Goal: Task Accomplishment & Management: Use online tool/utility

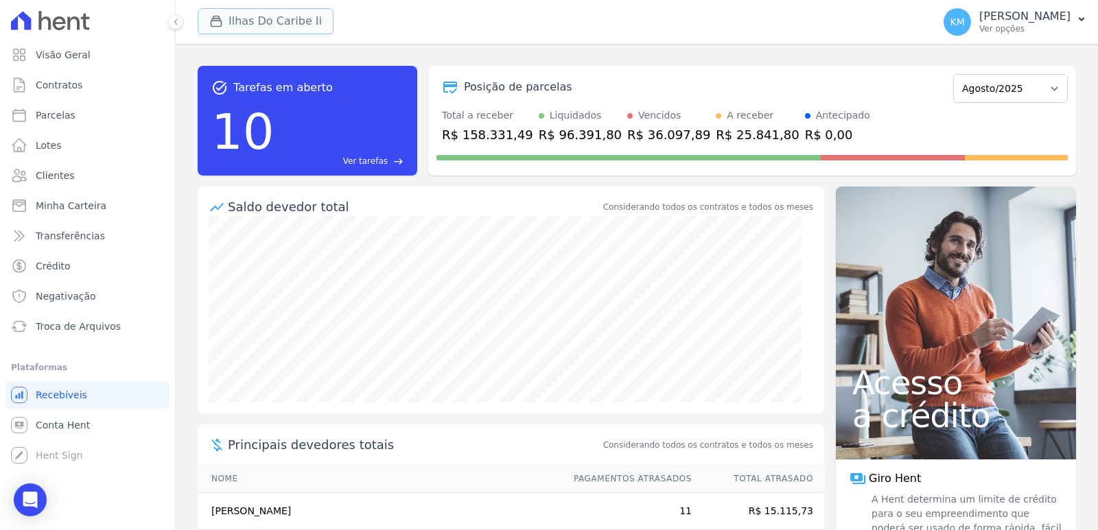
click at [252, 23] on button "Ilhas Do Caribe Ii" at bounding box center [266, 21] width 136 height 26
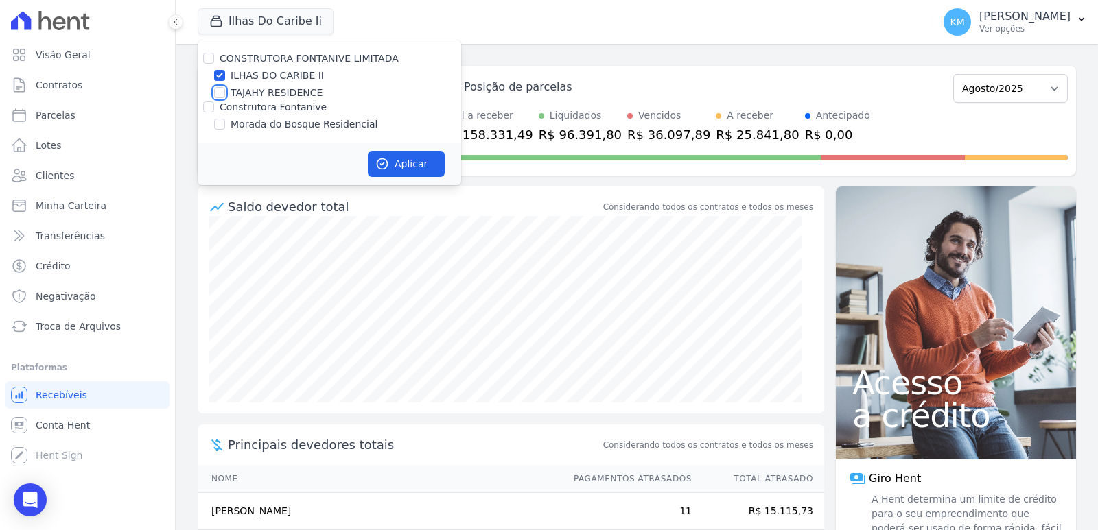
click at [221, 94] on input "TAJAHY RESIDENCE" at bounding box center [219, 92] width 11 height 11
checkbox input "true"
click at [217, 75] on input "ILHAS DO CARIBE II" at bounding box center [219, 75] width 11 height 11
checkbox input "false"
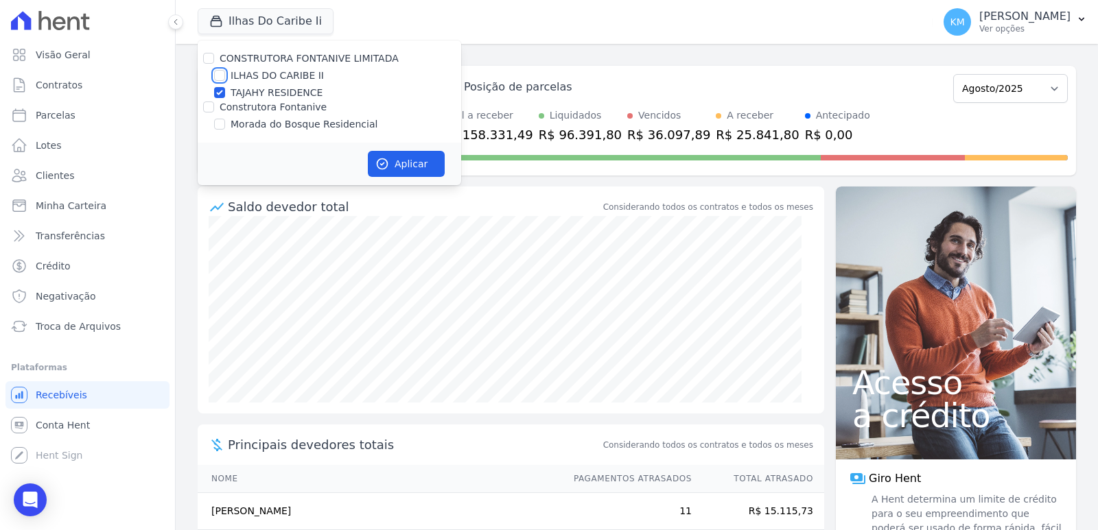
checkbox input "false"
click at [417, 158] on button "Aplicar" at bounding box center [406, 164] width 77 height 26
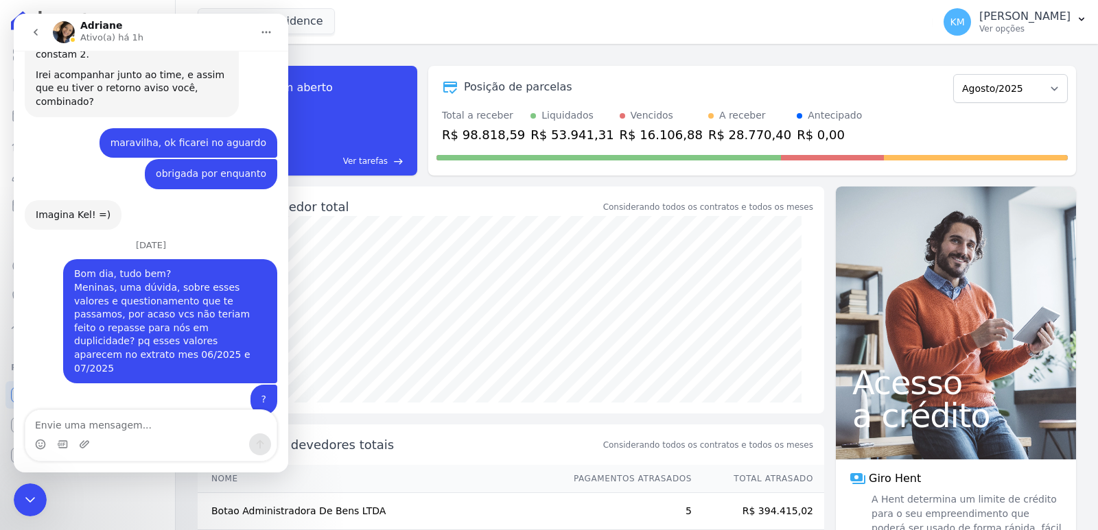
scroll to position [3362, 0]
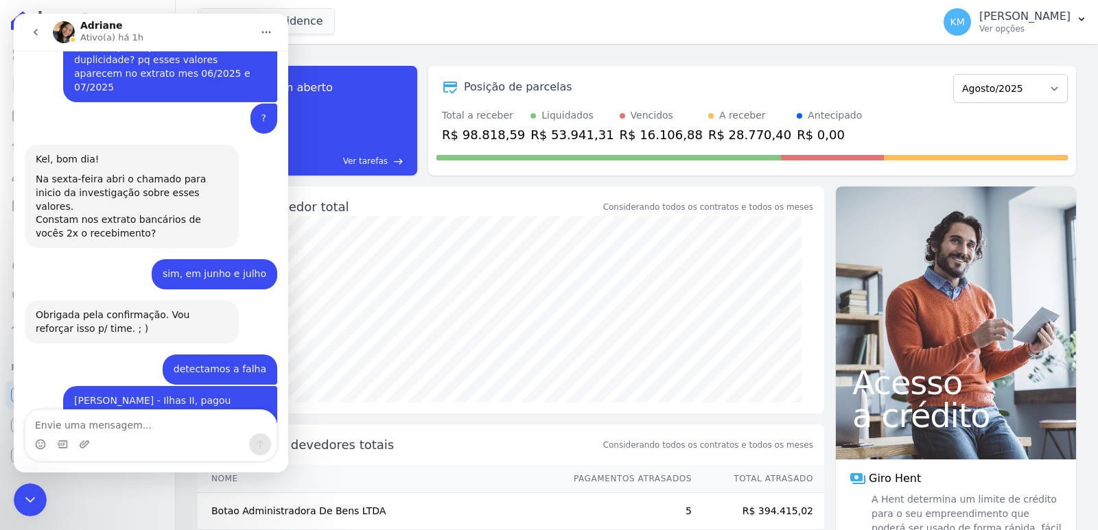
drag, startPoint x: 36, startPoint y: 495, endPoint x: 181, endPoint y: 863, distance: 395.4
click at [36, 495] on icon "Encerramento do Messenger da Intercom" at bounding box center [30, 500] width 16 height 16
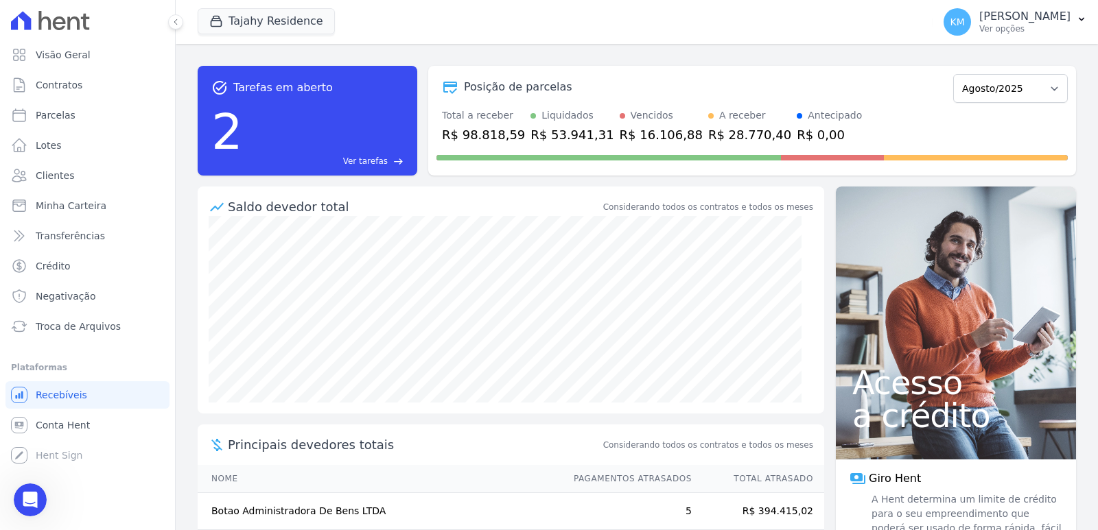
scroll to position [3558, 0]
click at [1063, 17] on p "[PERSON_NAME]" at bounding box center [1024, 17] width 91 height 14
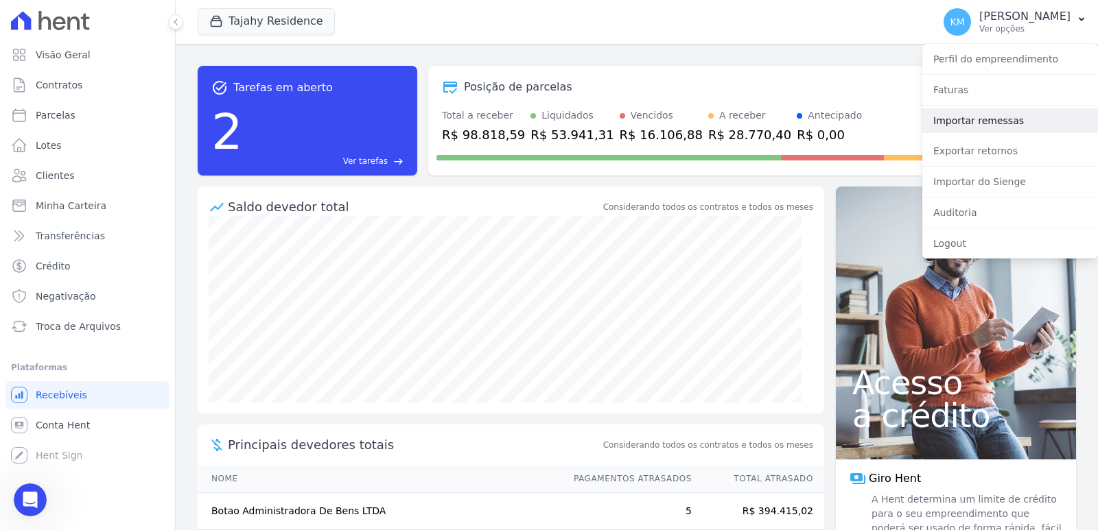
click at [959, 123] on link "Importar remessas" at bounding box center [1010, 120] width 176 height 25
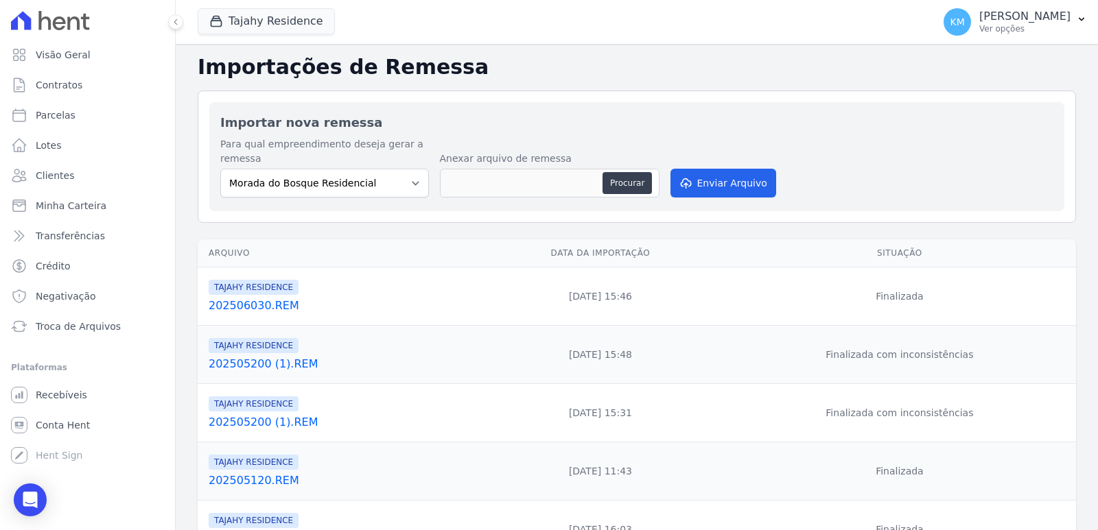
drag, startPoint x: 330, startPoint y: 202, endPoint x: 328, endPoint y: 190, distance: 11.8
click at [329, 201] on div "Importar nova remessa Para qual empreendimento deseja gerar a remessa Morada do…" at bounding box center [636, 156] width 855 height 109
click at [327, 188] on select "Morada do Bosque Residencial" at bounding box center [324, 183] width 209 height 29
click at [326, 189] on select "Morada do Bosque Residencial" at bounding box center [324, 183] width 209 height 29
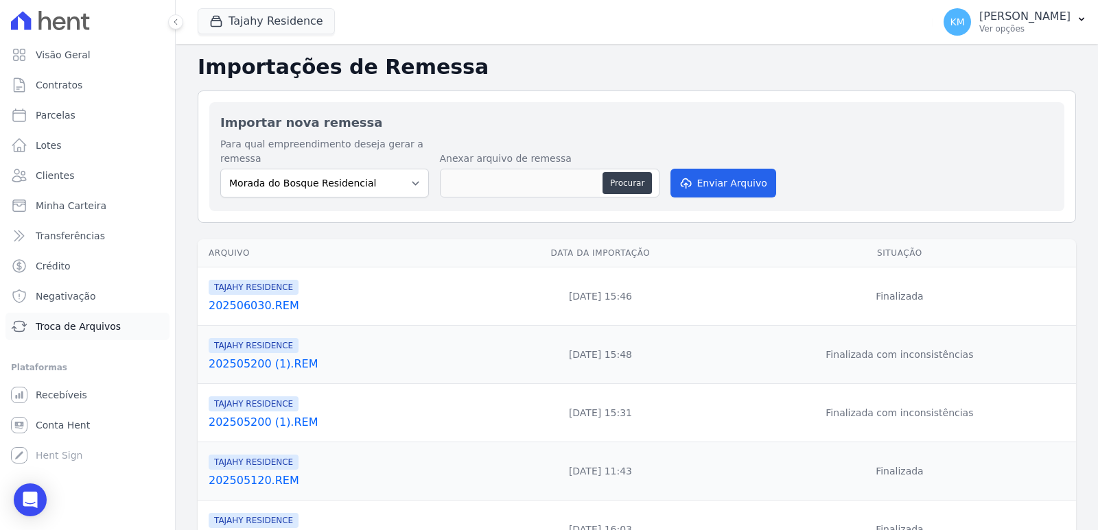
click at [88, 327] on span "Troca de Arquivos" at bounding box center [78, 327] width 85 height 14
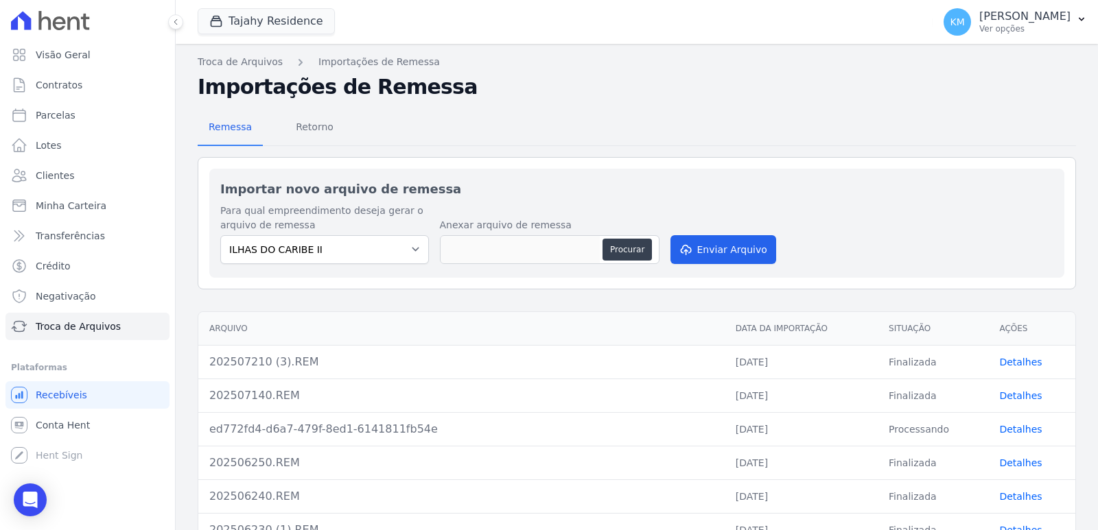
click at [355, 175] on div "Importar novo arquivo de remessa Para qual empreendimento deseja gerar o arquiv…" at bounding box center [636, 223] width 855 height 109
click at [338, 254] on select "ILHAS DO CARIBE II TAJAHY RESIDENCE" at bounding box center [324, 249] width 209 height 29
select select "ca1d0aa7-1a5b-4145-9225-996b9b7d37b9"
click at [220, 235] on select "ILHAS DO CARIBE II TAJAHY RESIDENCE" at bounding box center [324, 249] width 209 height 29
click at [613, 252] on button "Procurar" at bounding box center [626, 250] width 49 height 22
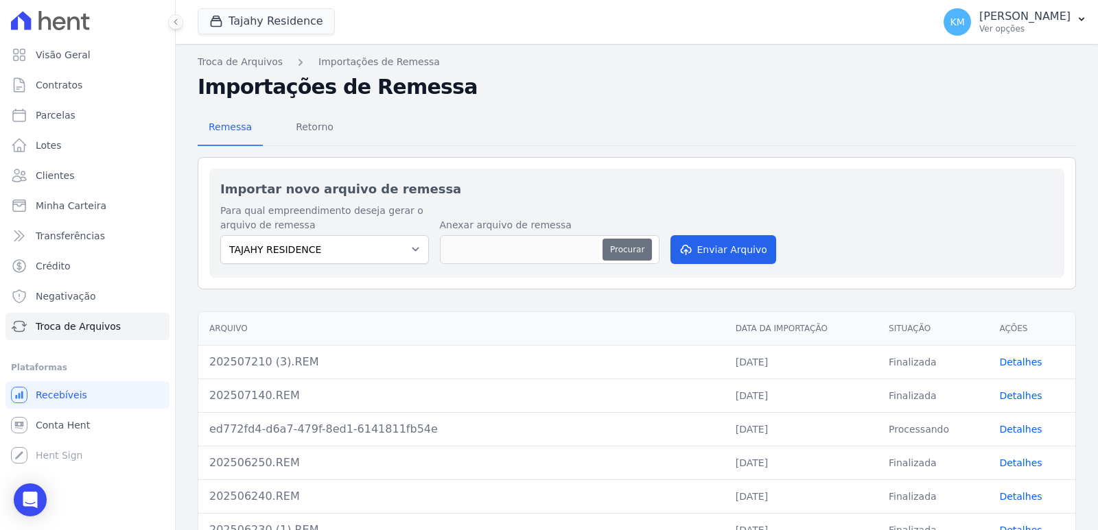
click at [625, 240] on button "Procurar" at bounding box center [626, 250] width 49 height 22
type input "202508110.REM"
click at [694, 253] on button "Enviar Arquivo" at bounding box center [723, 249] width 106 height 29
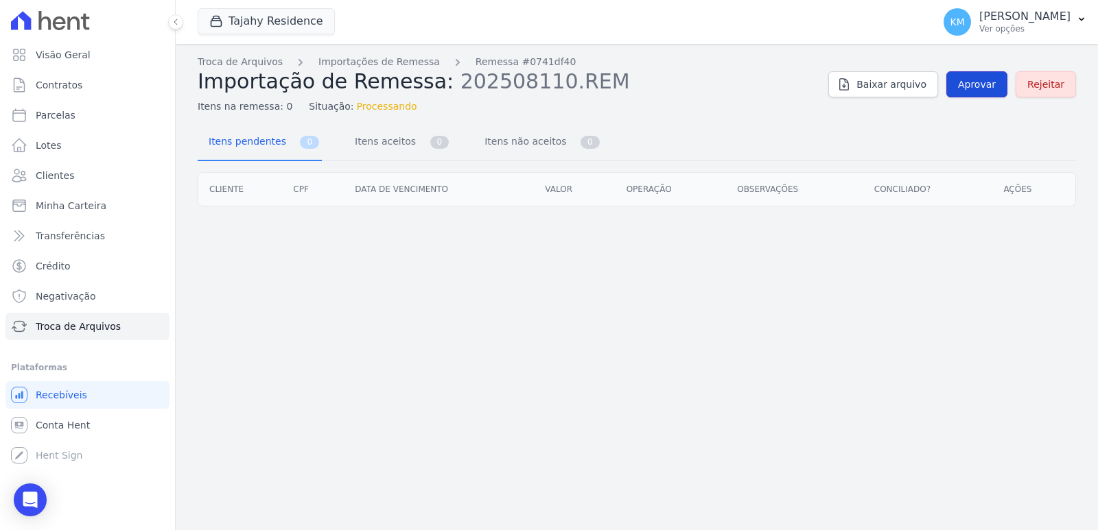
click at [978, 83] on span "Aprovar" at bounding box center [977, 85] width 38 height 14
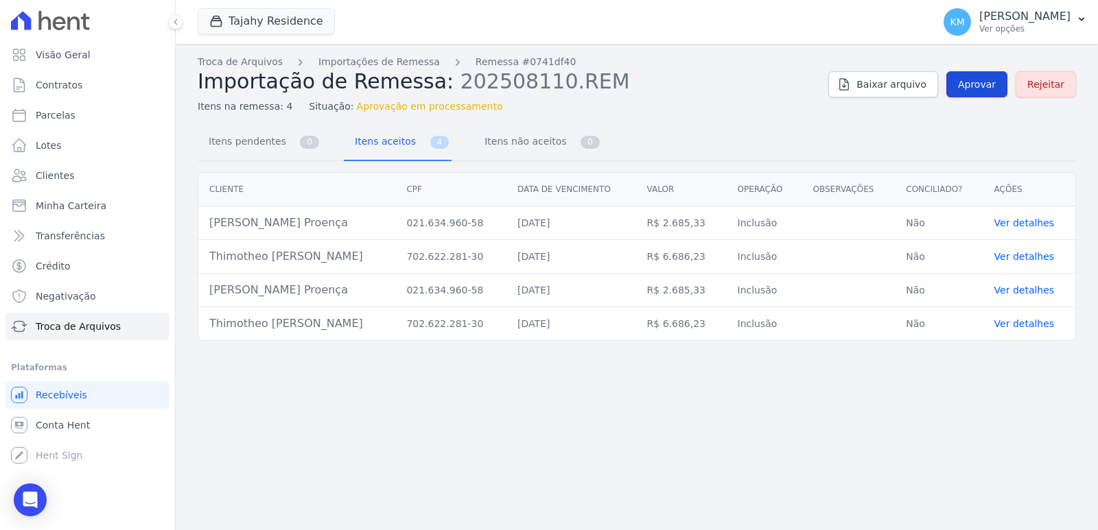
click at [975, 86] on span "Aprovar" at bounding box center [977, 85] width 38 height 14
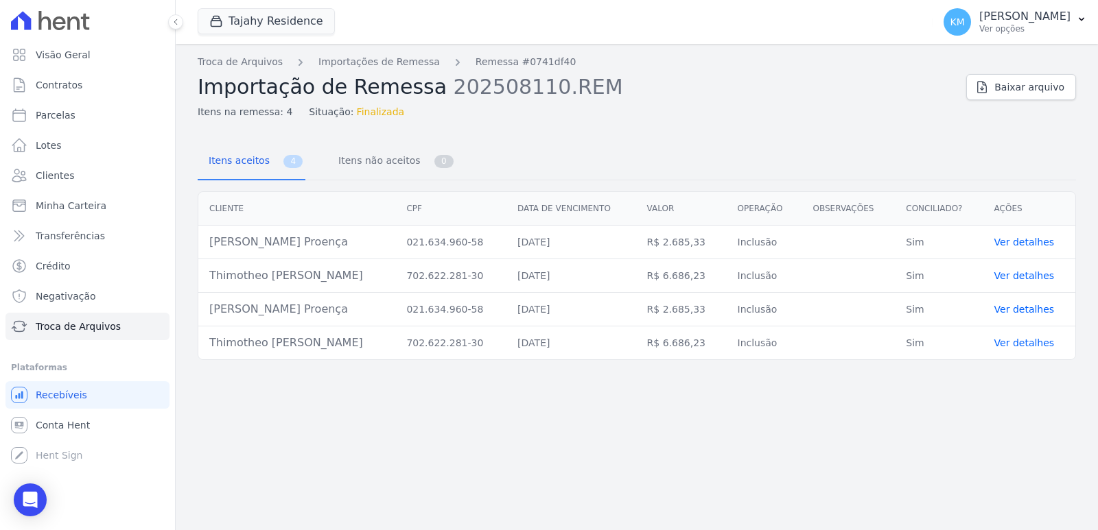
drag, startPoint x: 329, startPoint y: 241, endPoint x: 197, endPoint y: 249, distance: 132.6
click at [197, 249] on div "Cliente CPF Data de vencimento Valor Operação Observações Conciliado? Ações Luc…" at bounding box center [637, 276] width 922 height 180
copy div "Cliente CPF Data de vencimento Valor Operação Observações Conciliado? Ações Luc…"
click at [49, 124] on link "Parcelas" at bounding box center [87, 115] width 164 height 27
select select
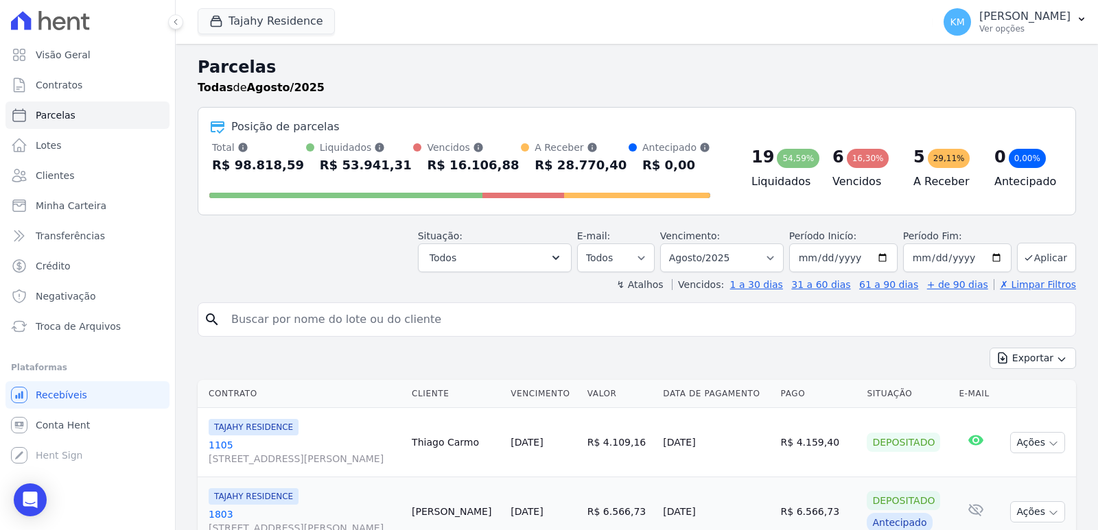
click at [342, 323] on input "search" at bounding box center [646, 319] width 847 height 27
paste input "Cliente CPF Data de vencimento Valor Operação Observações Conciliado? Ações Luc…"
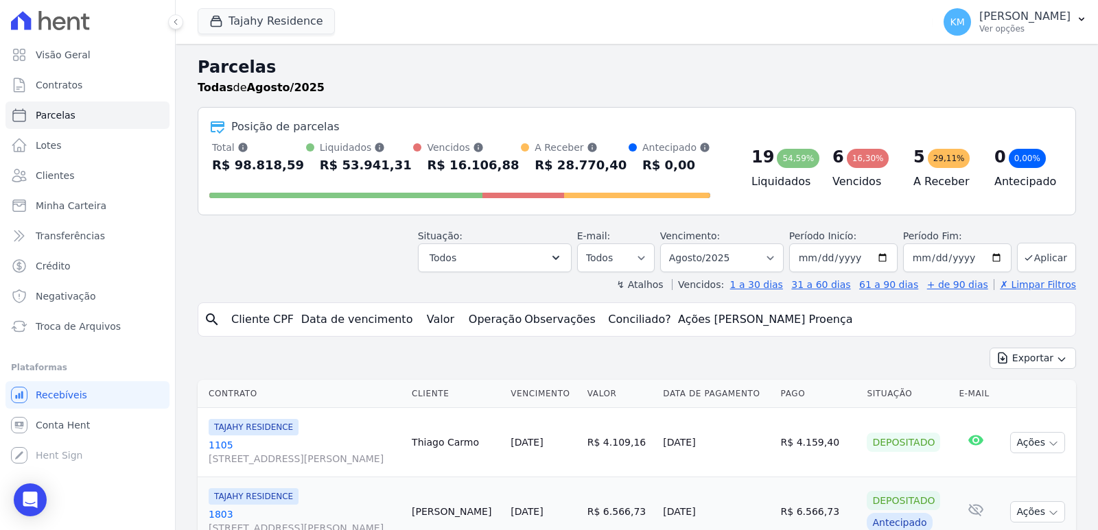
drag, startPoint x: 786, startPoint y: 322, endPoint x: 733, endPoint y: 322, distance: 52.1
click at [733, 322] on input "Cliente CPF Data de vencimento Valor Operação Observações Conciliado? Ações Luc…" at bounding box center [646, 319] width 847 height 27
drag, startPoint x: 663, startPoint y: 316, endPoint x: 0, endPoint y: 299, distance: 663.6
click at [0, 299] on div "Visão Geral Contratos Parcelas Lotes Clientes Minha Carteira Transferências Cré…" at bounding box center [549, 265] width 1098 height 530
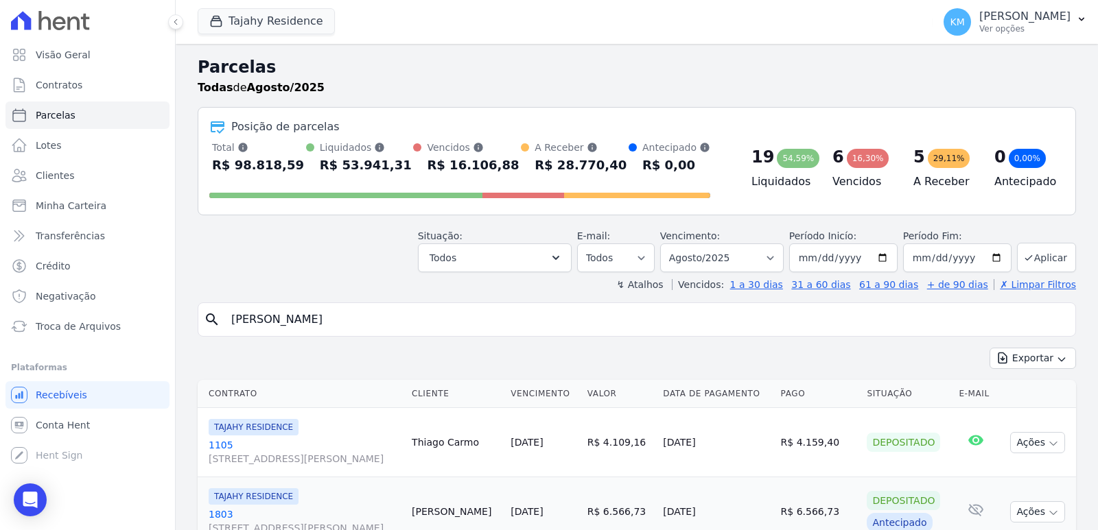
type input "[PERSON_NAME]"
select select
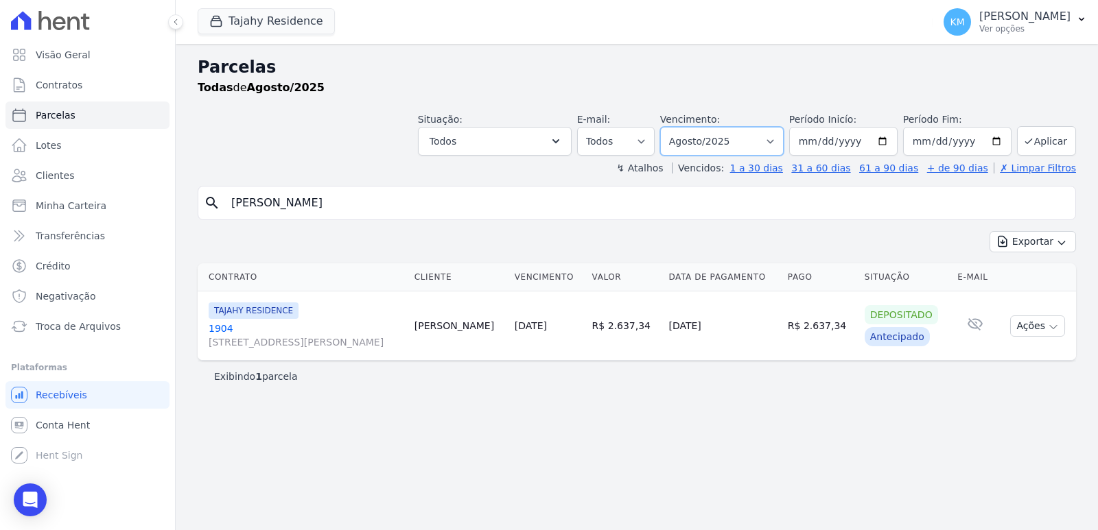
click at [724, 140] on select "Filtrar por período ──────── Todos os meses Março/2024 Abril/2024 Maio/2024 Jun…" at bounding box center [721, 141] width 123 height 29
select select "09/2025"
click at [679, 127] on select "Filtrar por período ──────── Todos os meses Março/2024 Abril/2024 Maio/2024 Jun…" at bounding box center [721, 141] width 123 height 29
select select
click at [738, 140] on select "Filtrar por período ──────── Todos os meses Março/2024 Abril/2024 Maio/2024 Jun…" at bounding box center [721, 141] width 123 height 29
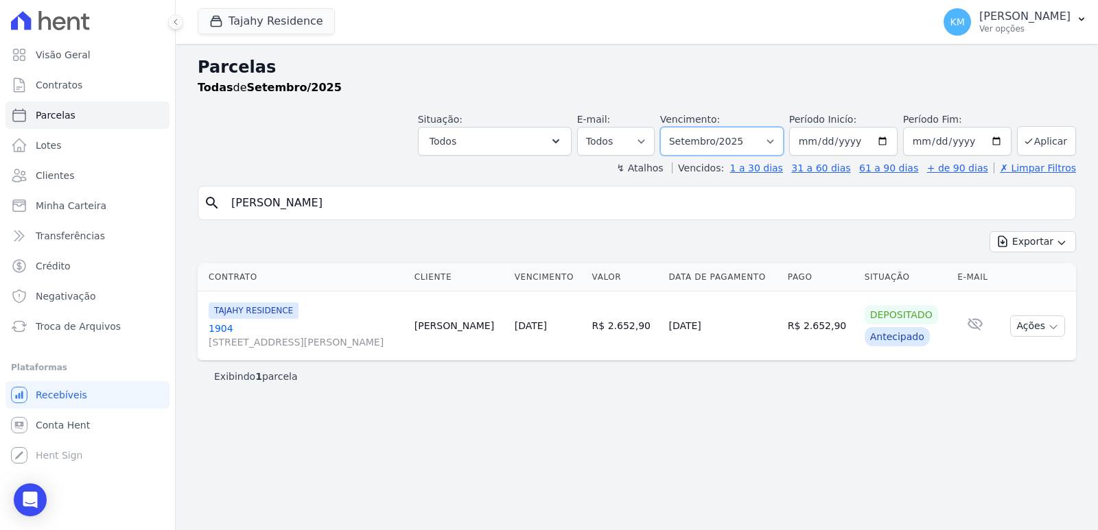
select select "01/2026"
click at [679, 127] on select "Filtrar por período ──────── Todos os meses Março/2024 Abril/2024 Maio/2024 Jun…" at bounding box center [721, 141] width 123 height 29
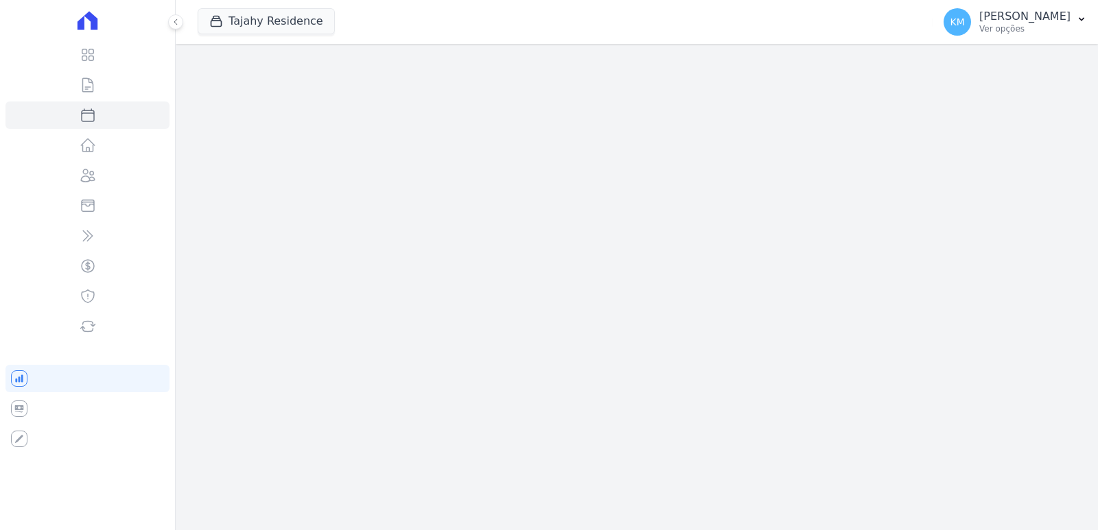
select select
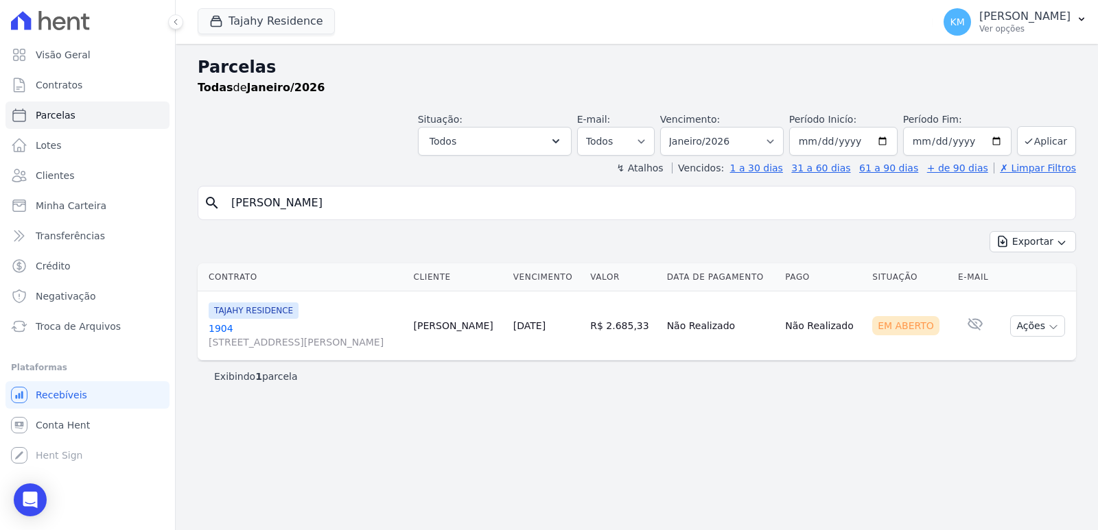
drag, startPoint x: 331, startPoint y: 210, endPoint x: 206, endPoint y: 213, distance: 124.2
click at [206, 213] on div "search Lucas Soneg" at bounding box center [637, 203] width 878 height 34
type input "thimo"
select select
click at [1052, 326] on icon "button" at bounding box center [1053, 327] width 11 height 11
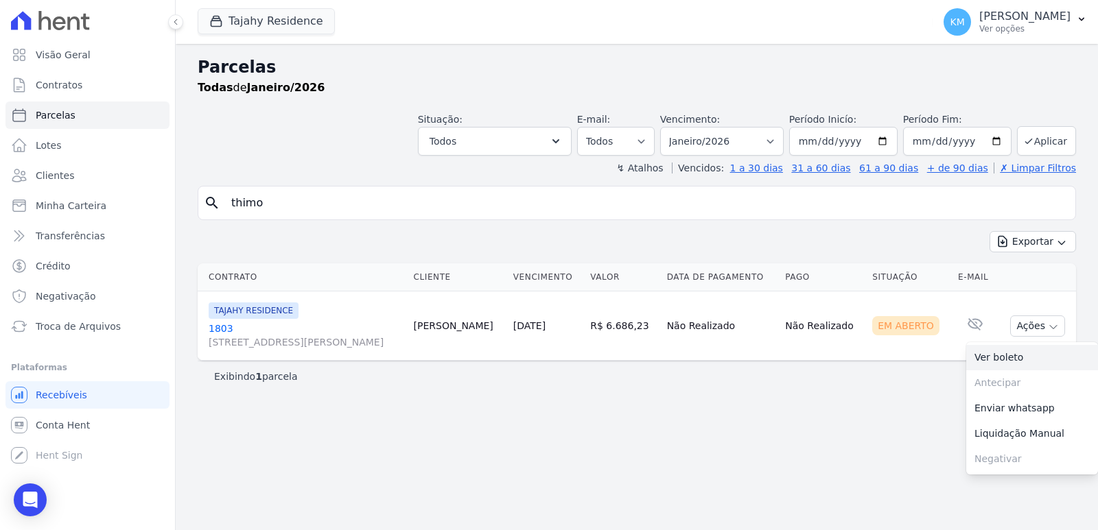
click at [1002, 357] on link "Ver boleto" at bounding box center [1032, 357] width 132 height 25
drag, startPoint x: 807, startPoint y: 412, endPoint x: 873, endPoint y: 392, distance: 68.8
click at [830, 403] on div "Parcelas Todas de Janeiro/2026 Situação: Agendado Em Aberto Pago Processando Ca…" at bounding box center [637, 287] width 922 height 486
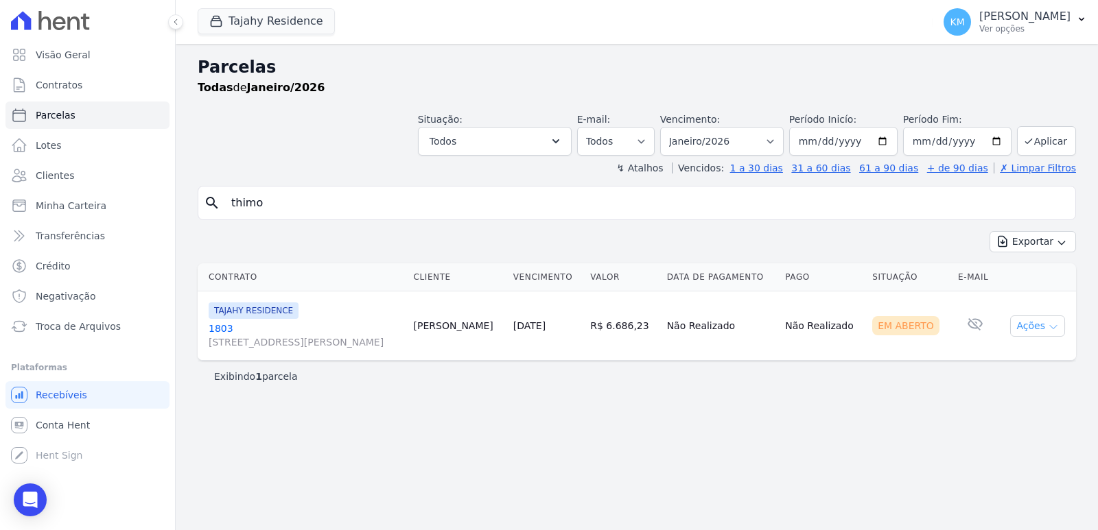
click at [1036, 323] on button "Ações" at bounding box center [1037, 326] width 55 height 21
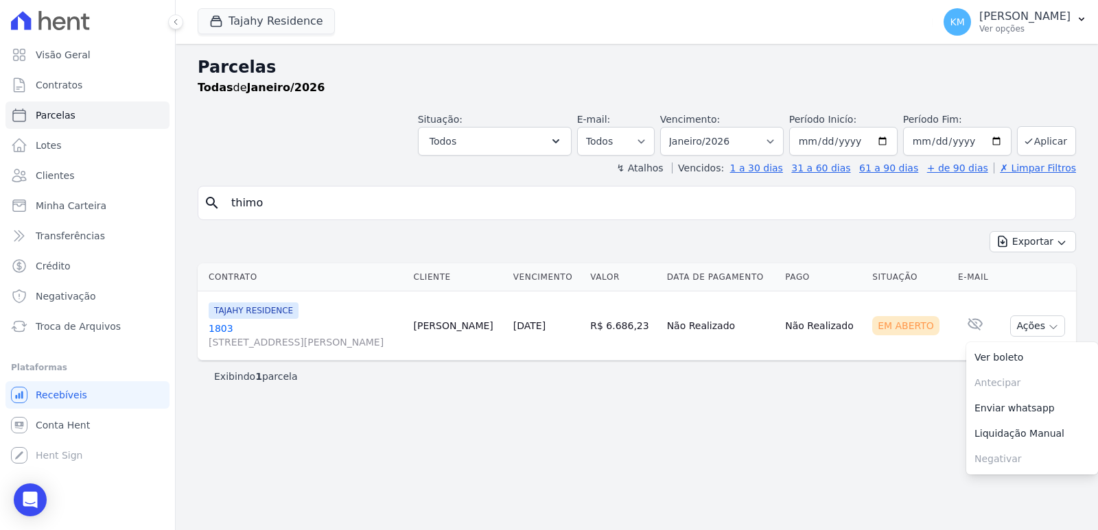
click at [816, 397] on div "Parcelas Todas de Janeiro/2026 Situação: Agendado Em Aberto Pago Processando Ca…" at bounding box center [637, 287] width 922 height 486
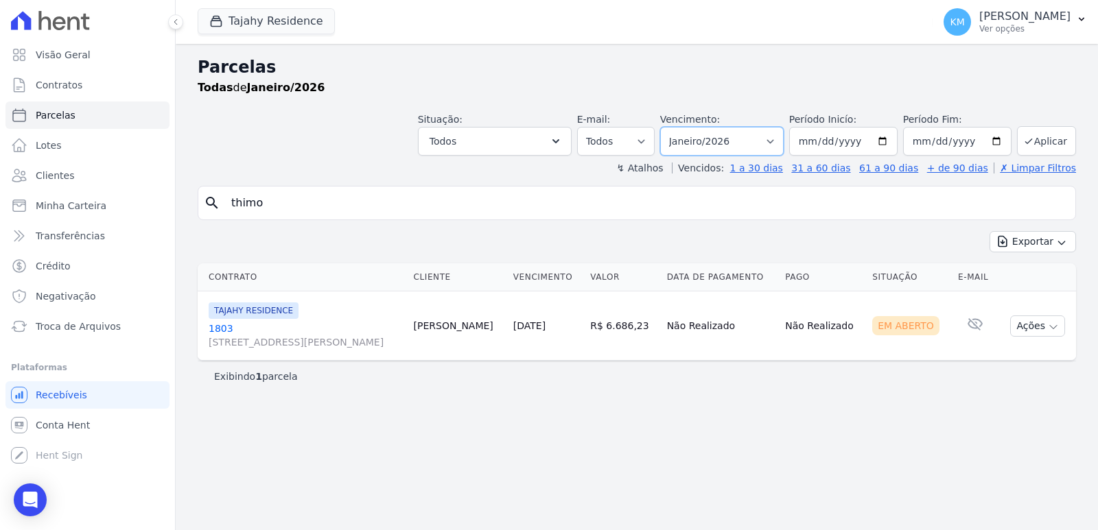
click at [707, 139] on select "Filtrar por período ──────── Todos os meses Março/2024 Abril/2024 Maio/2024 Jun…" at bounding box center [721, 141] width 123 height 29
select select "02/2026"
click at [679, 127] on select "Filtrar por período ──────── Todos os meses Março/2024 Abril/2024 Maio/2024 Jun…" at bounding box center [721, 141] width 123 height 29
select select
click at [1033, 322] on button "Ações" at bounding box center [1037, 326] width 55 height 21
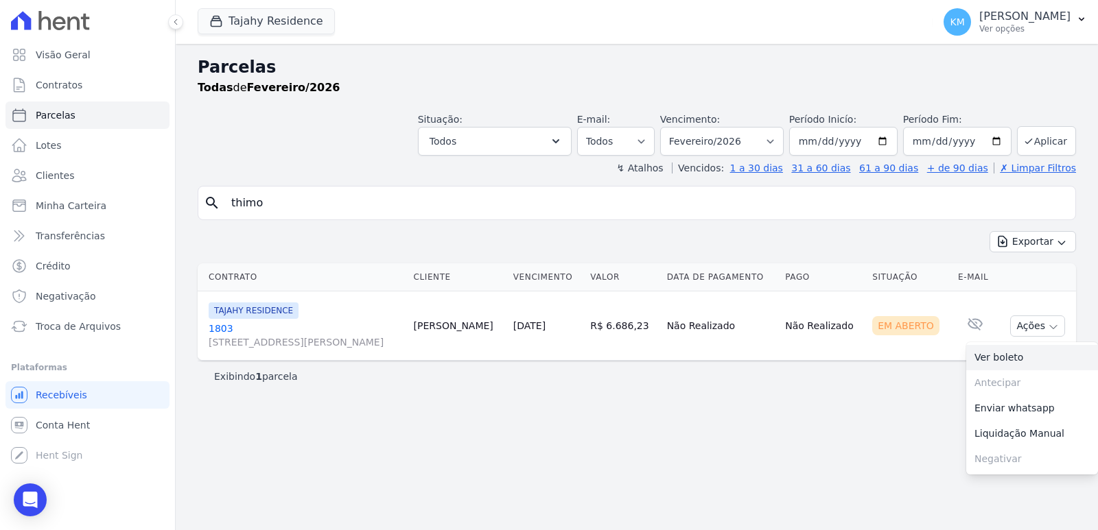
click at [1016, 363] on link "Ver boleto" at bounding box center [1032, 357] width 132 height 25
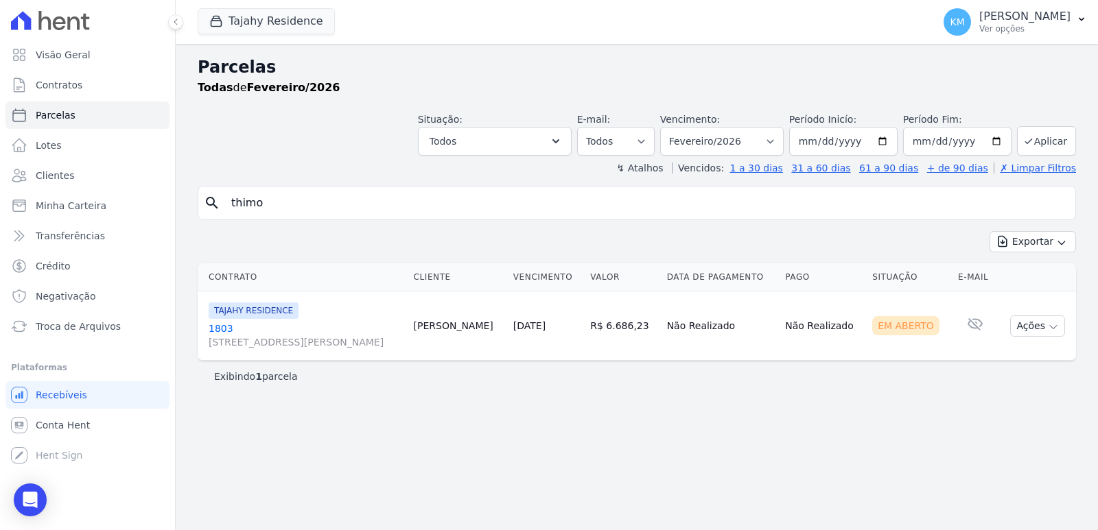
select select
